Goal: Navigation & Orientation: Find specific page/section

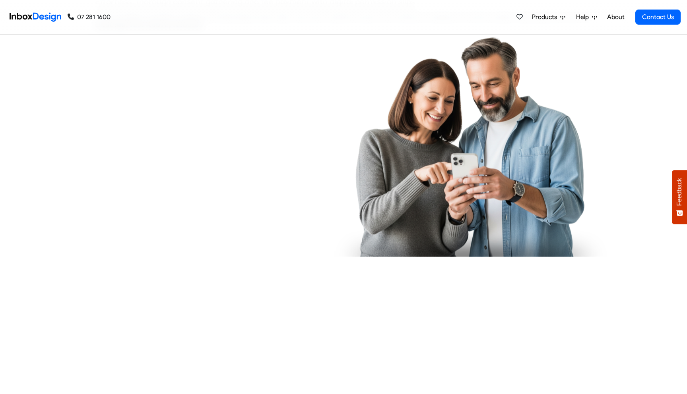
checkbox input "true"
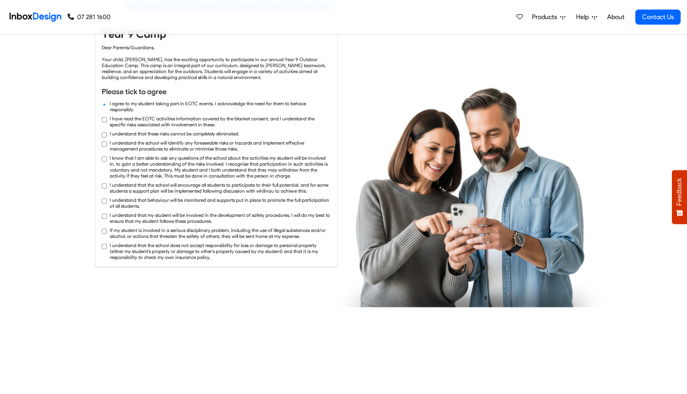
checkbox input "true"
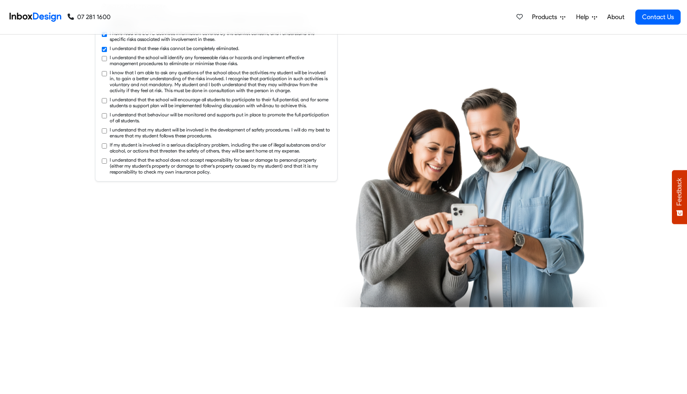
checkbox input "true"
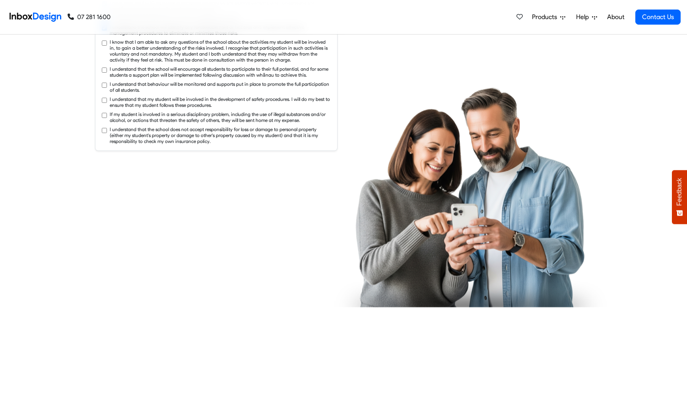
checkbox input "true"
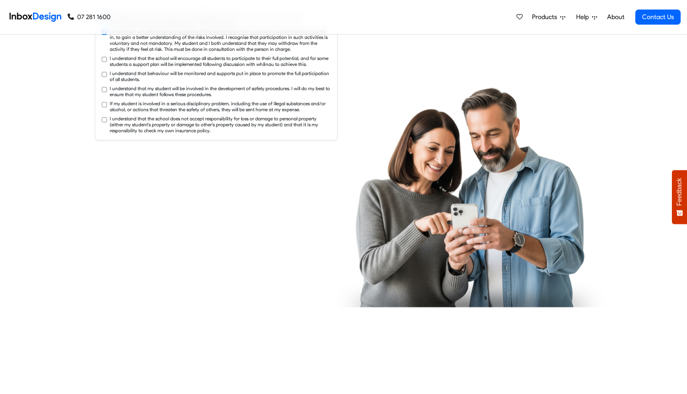
checkbox input "true"
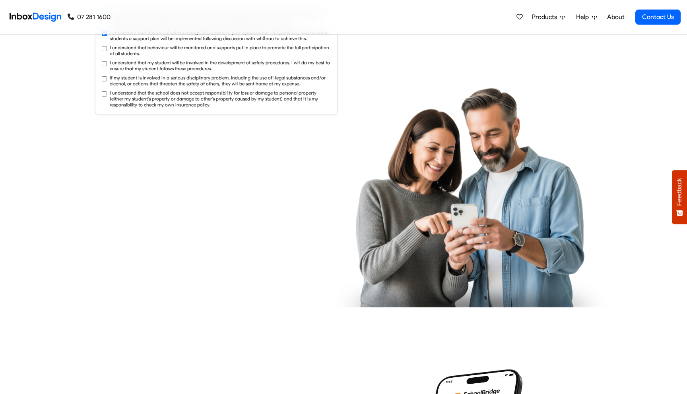
checkbox input "true"
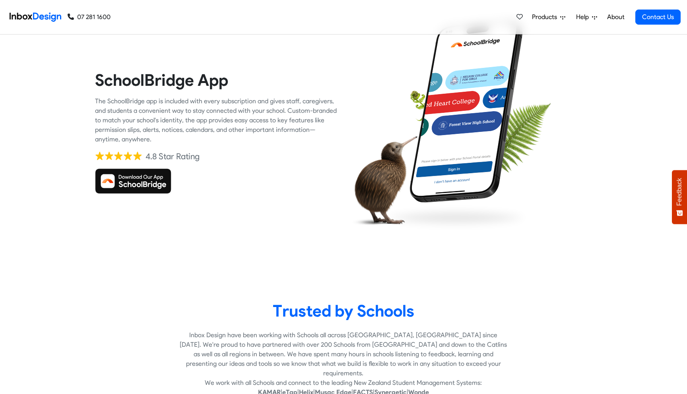
checkbox input "true"
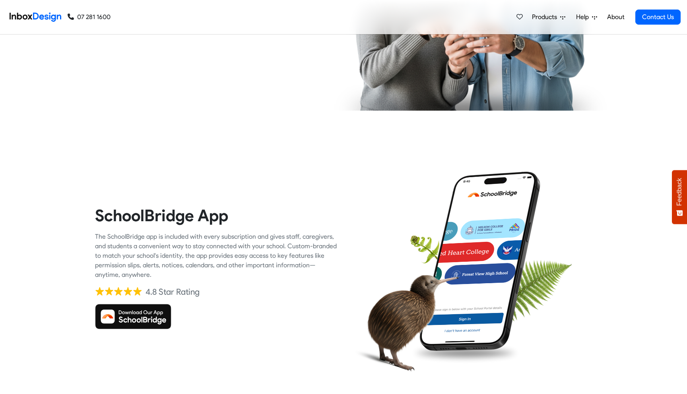
scroll to position [706, 0]
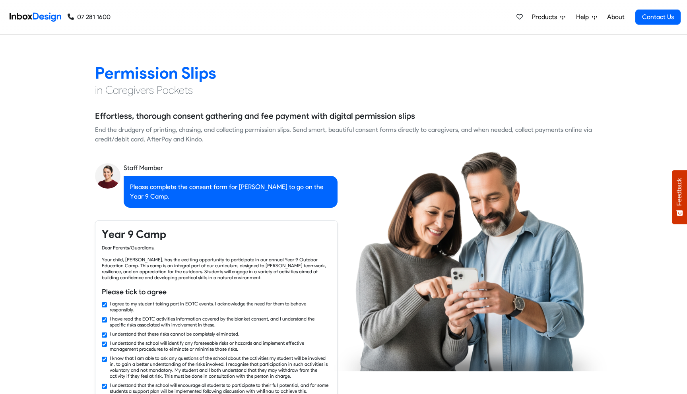
checkbox input "false"
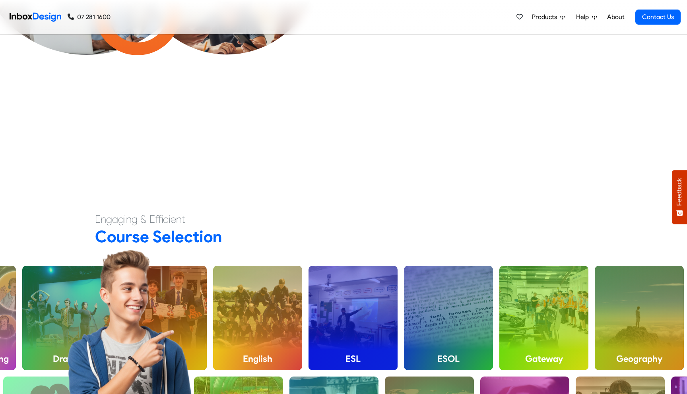
checkbox input "false"
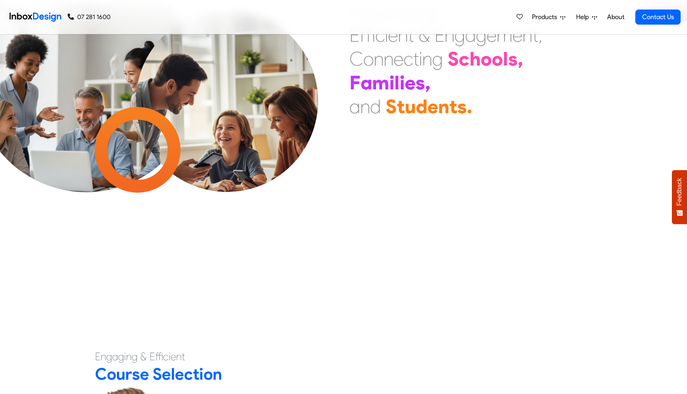
checkbox input "false"
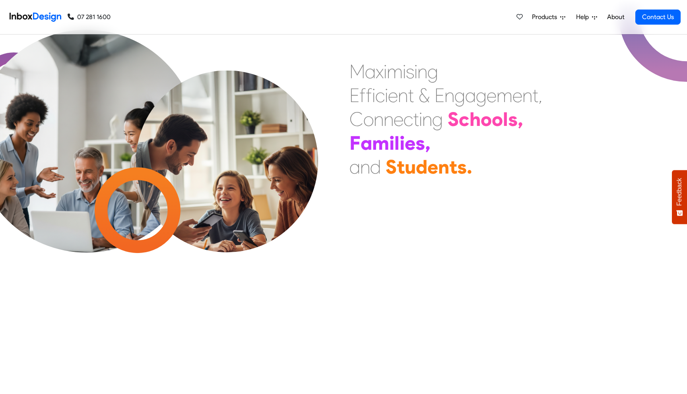
checkbox input "false"
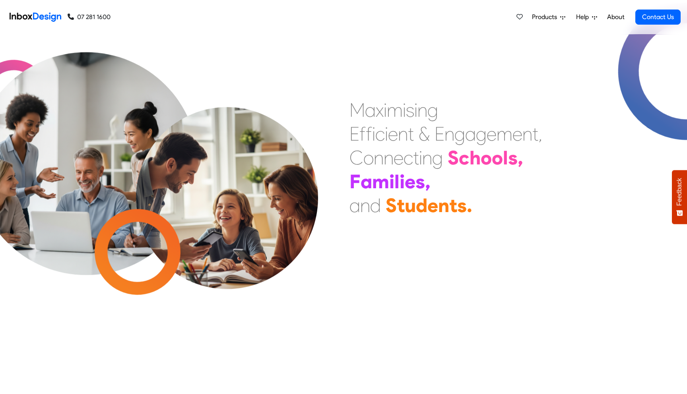
checkbox input "false"
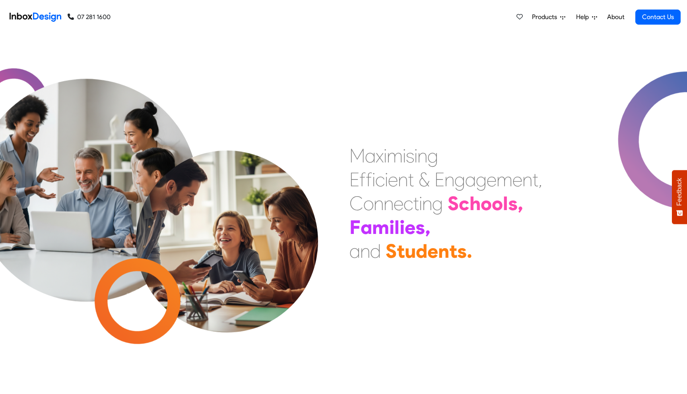
checkbox input "false"
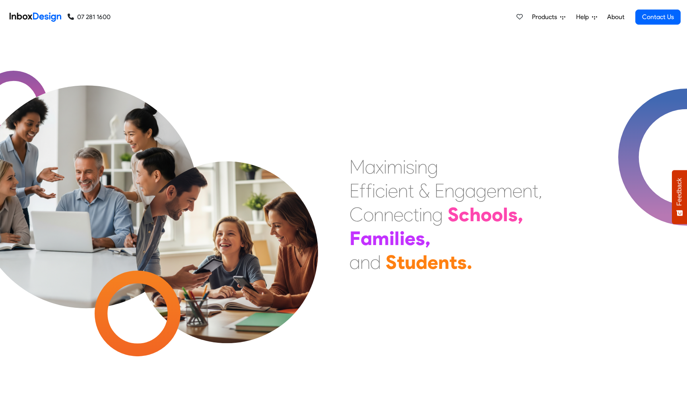
click at [560, 17] on span "Products" at bounding box center [546, 17] width 28 height 10
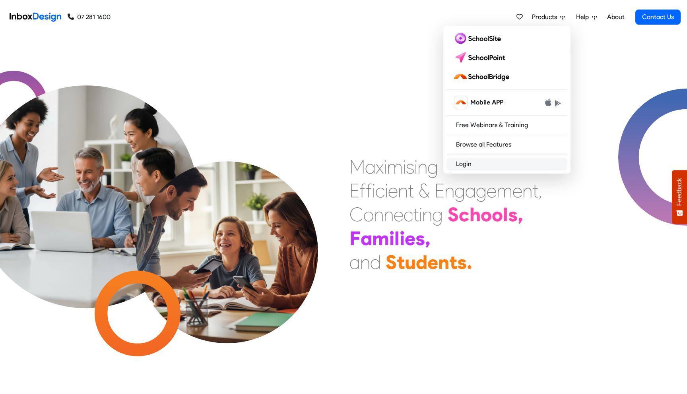
click at [473, 163] on link "Login" at bounding box center [506, 164] width 121 height 13
